Goal: Find specific page/section: Find specific page/section

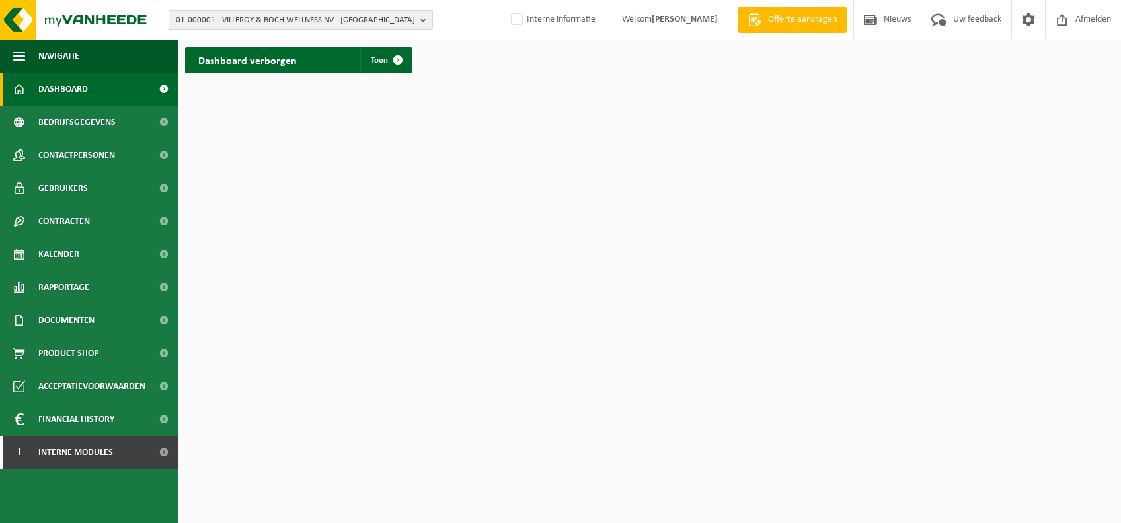
click at [381, 12] on span "01-000001 - VILLEROY & BOCH WELLNESS NV - ROESELARE" at bounding box center [295, 21] width 239 height 20
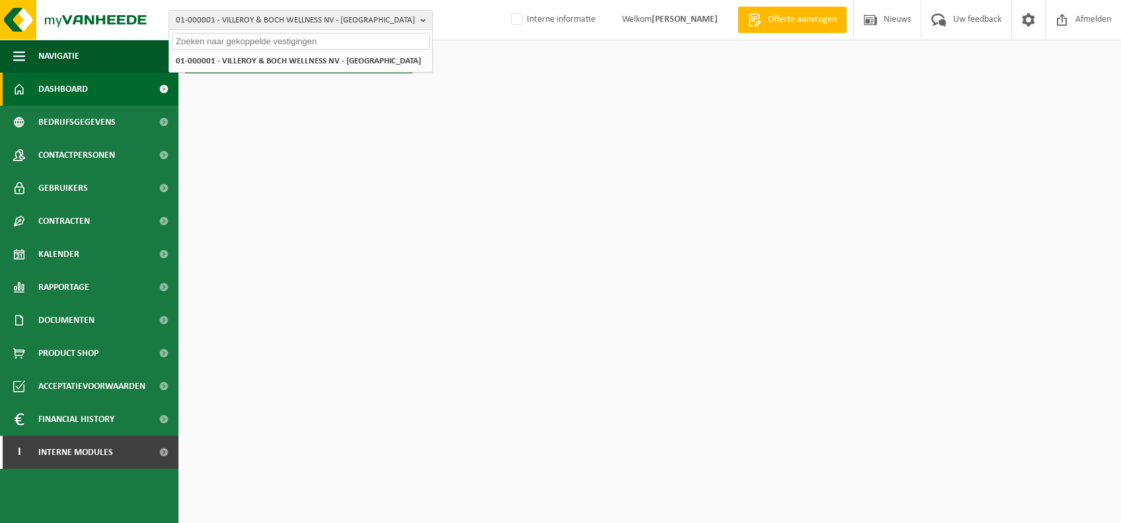
click at [320, 44] on input "text" at bounding box center [301, 41] width 258 height 17
type input "d"
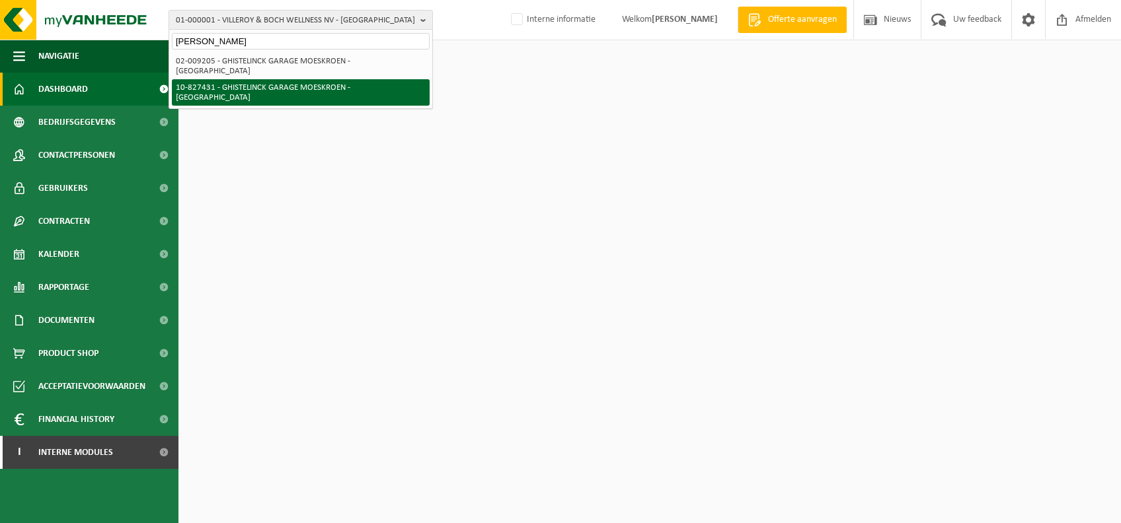
type input "ghistelinck moeskro"
click at [331, 81] on li "10-827431 - GHISTELINCK GARAGE MOESKROEN - [GEOGRAPHIC_DATA]" at bounding box center [301, 92] width 258 height 26
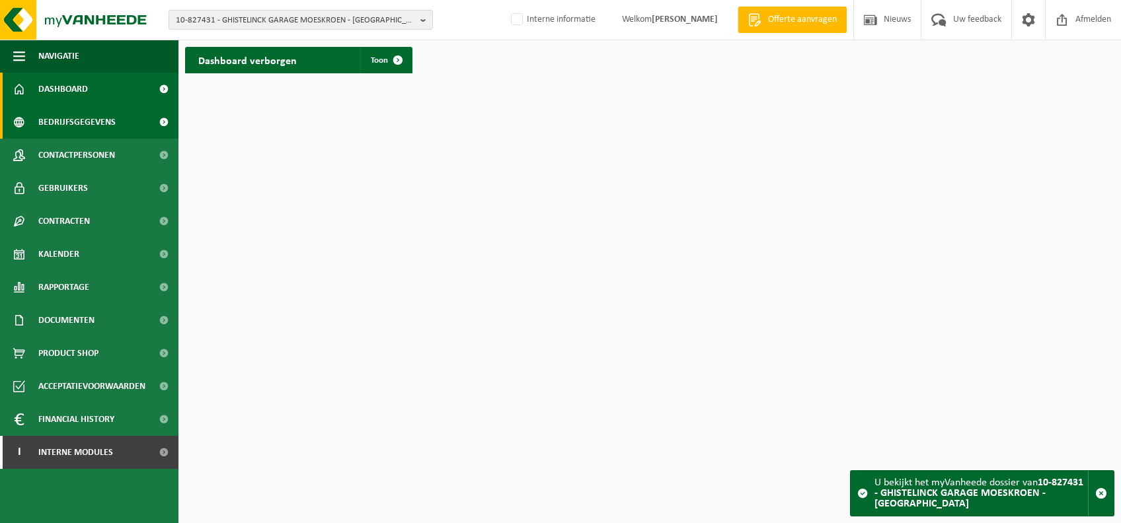
click at [82, 124] on span "Bedrijfsgegevens" at bounding box center [76, 122] width 77 height 33
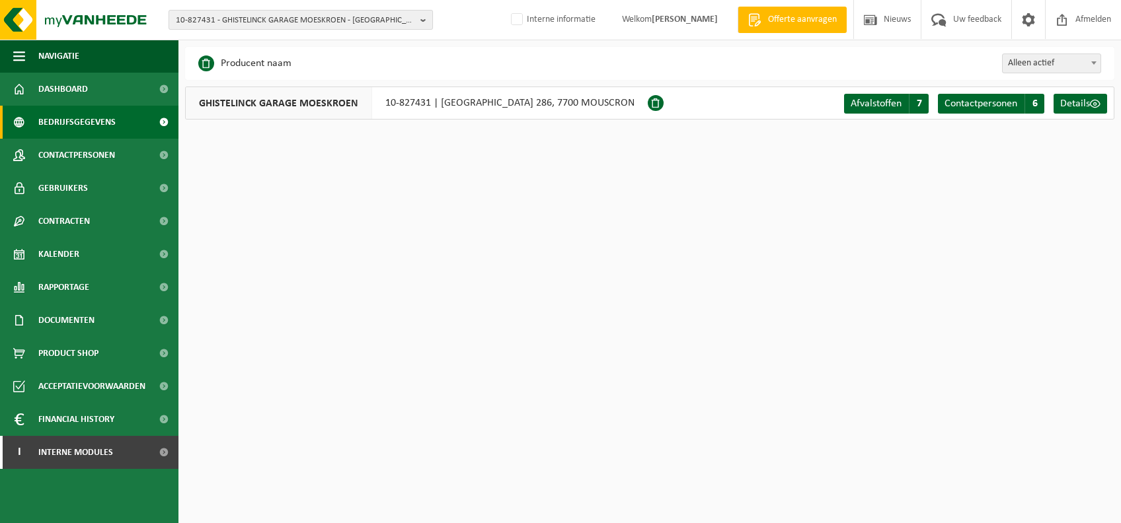
click at [295, 17] on span "10-827431 - GHISTELINCK GARAGE MOESKROEN - [GEOGRAPHIC_DATA]" at bounding box center [295, 21] width 239 height 20
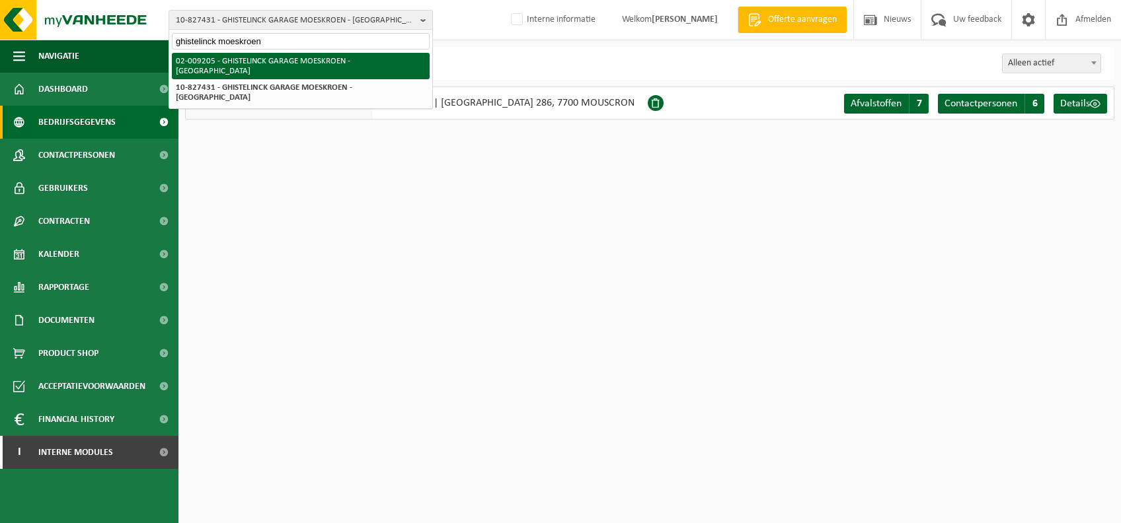
type input "ghistelinck moeskroen"
click at [260, 63] on li "02-009205 - GHISTELINCK GARAGE MOESKROEN - [GEOGRAPHIC_DATA]" at bounding box center [301, 66] width 258 height 26
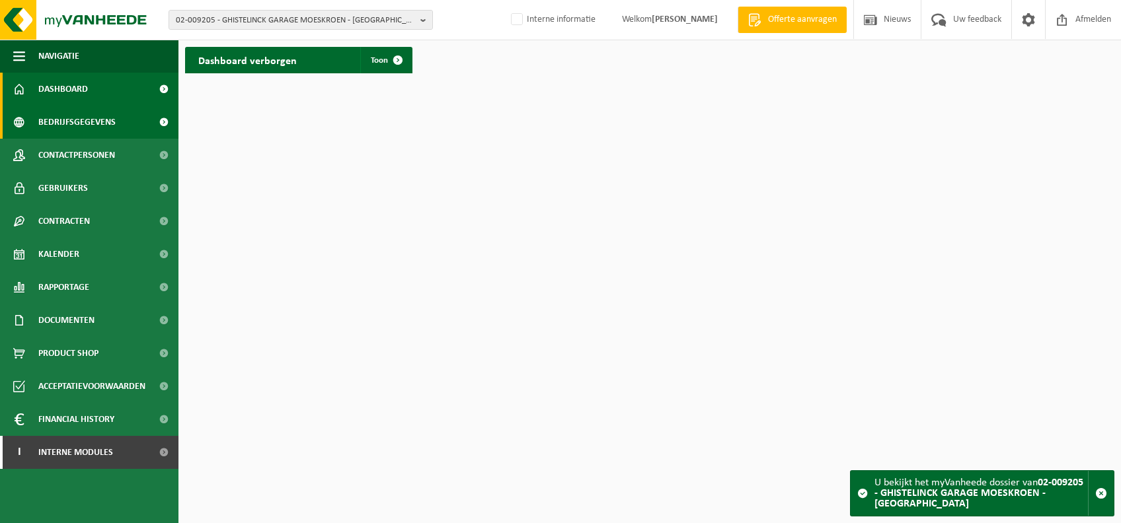
click at [95, 135] on span "Bedrijfsgegevens" at bounding box center [76, 122] width 77 height 33
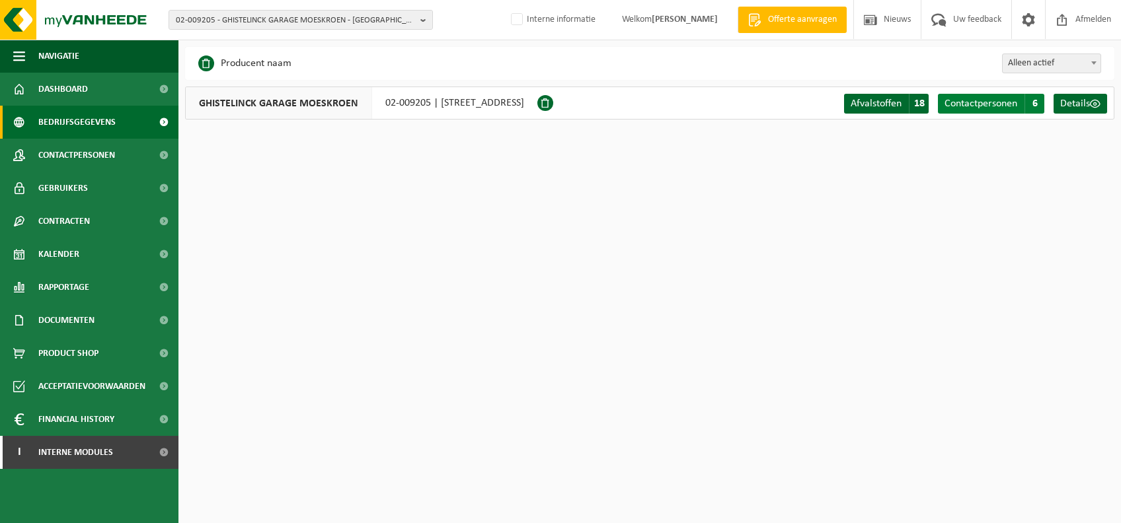
click at [989, 101] on span "Contactpersonen" at bounding box center [980, 103] width 73 height 11
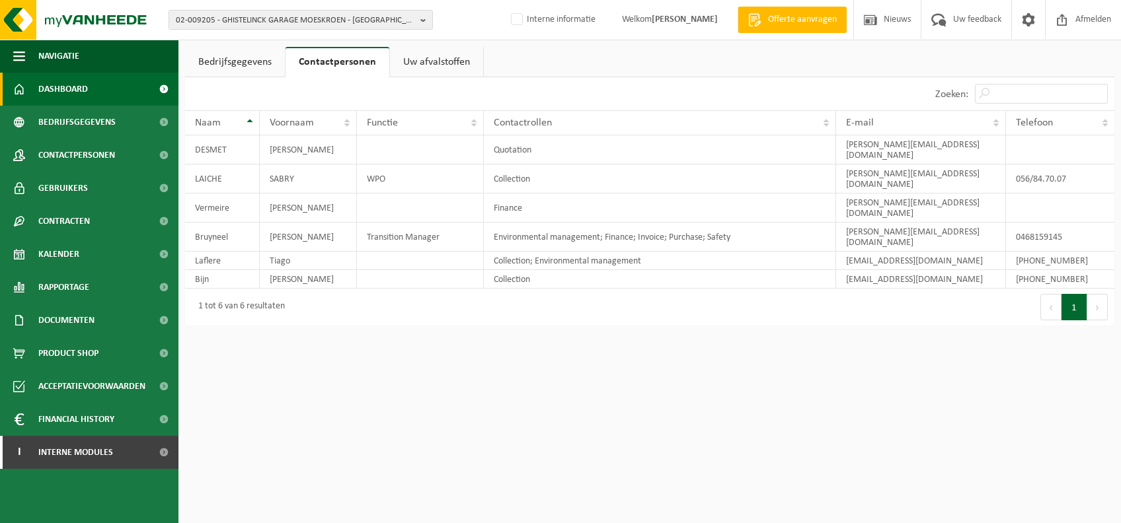
click at [139, 81] on link "Dashboard" at bounding box center [89, 89] width 178 height 33
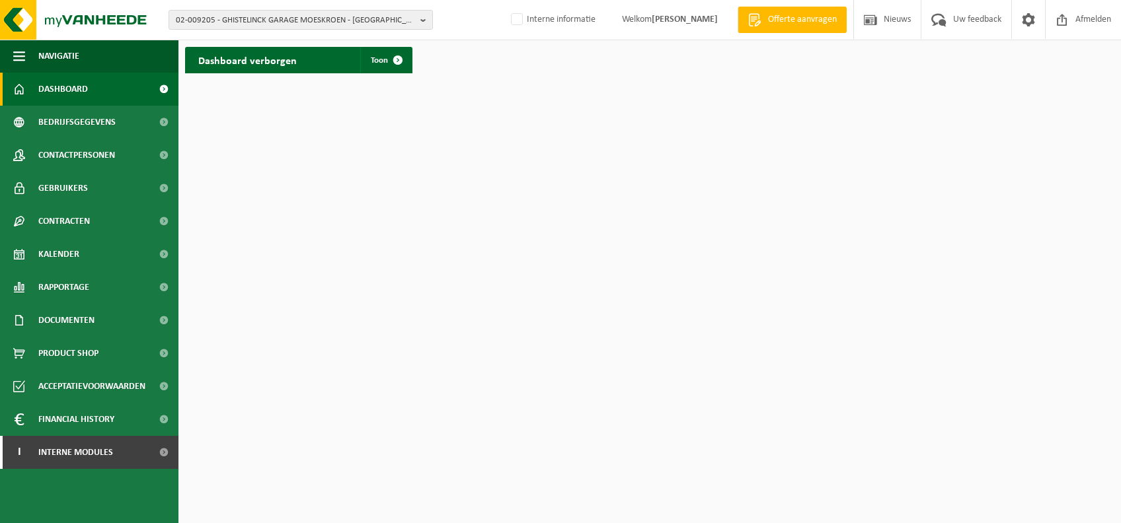
click at [139, 81] on link "Dashboard" at bounding box center [89, 89] width 178 height 33
